Goal: Transaction & Acquisition: Book appointment/travel/reservation

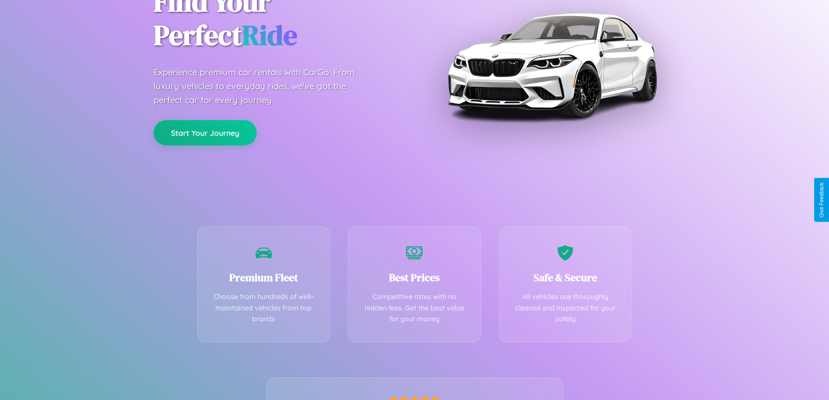
scroll to position [171, 0]
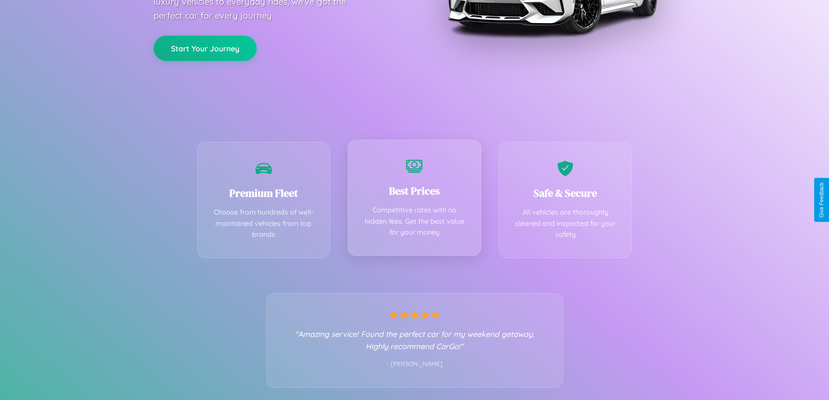
click at [414, 200] on div "Best Prices Competitive rates with no hidden fees. Get the best value for your …" at bounding box center [415, 198] width 134 height 116
click at [205, 48] on button "Start Your Journey" at bounding box center [205, 47] width 103 height 25
click at [205, 47] on button "Start Your Journey" at bounding box center [205, 47] width 103 height 25
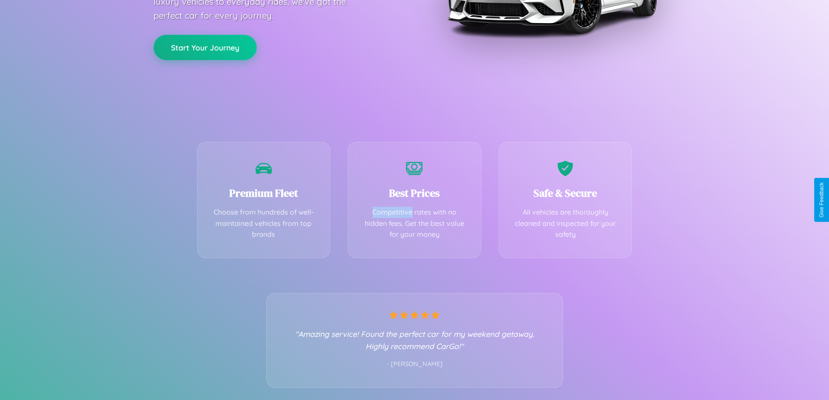
click at [205, 47] on button "Start Your Journey" at bounding box center [205, 47] width 103 height 25
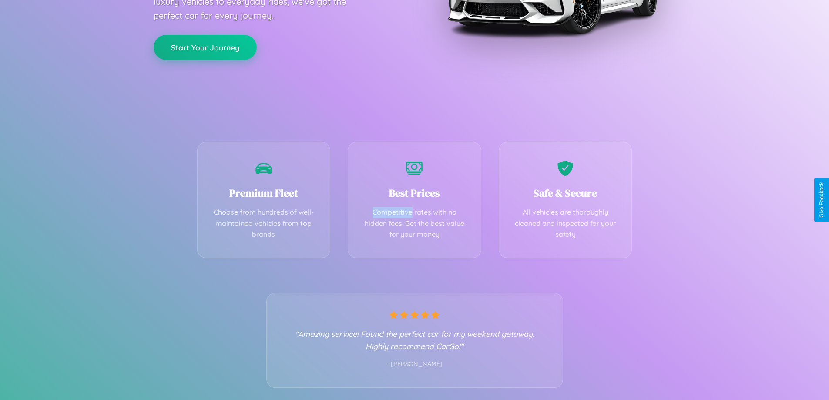
click at [205, 47] on button "Start Your Journey" at bounding box center [205, 47] width 103 height 25
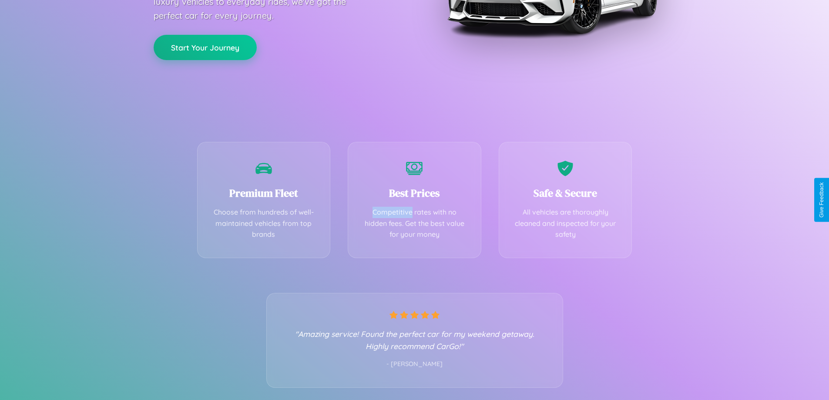
click at [205, 47] on button "Start Your Journey" at bounding box center [205, 47] width 103 height 25
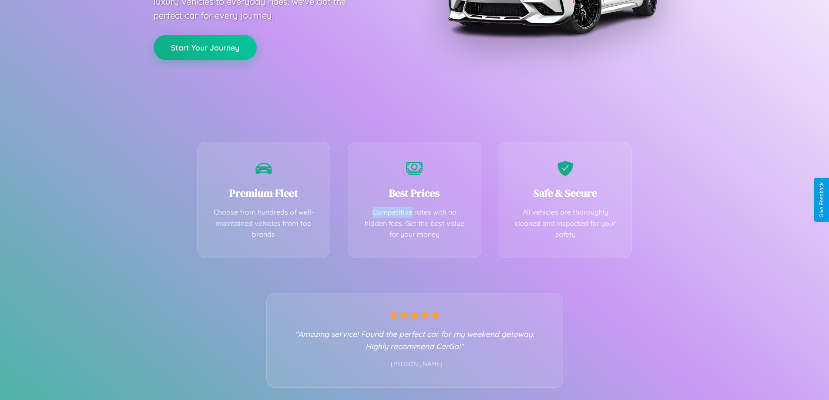
click at [205, 47] on button "Start Your Journey" at bounding box center [205, 47] width 103 height 25
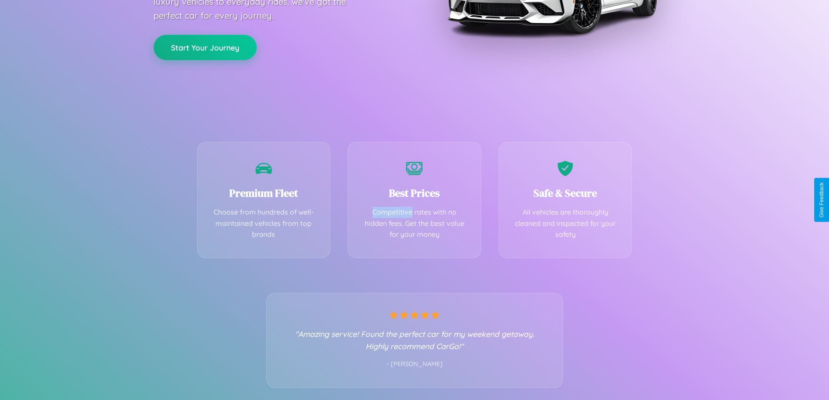
click at [205, 47] on button "Start Your Journey" at bounding box center [205, 47] width 103 height 25
